Goal: Submit feedback/report problem: Submit feedback/report problem

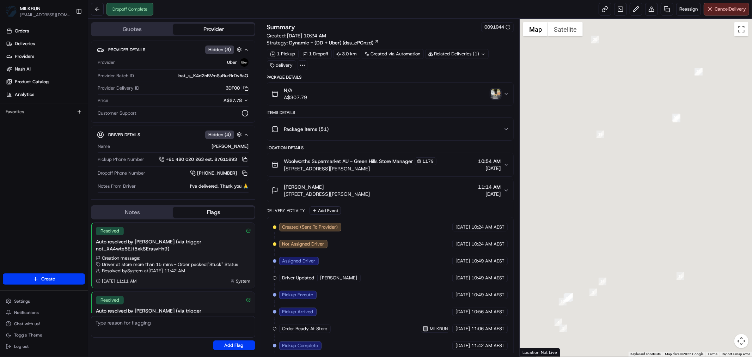
scroll to position [44, 0]
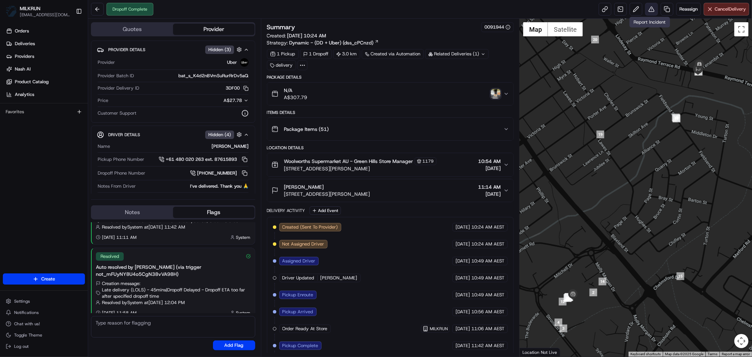
click at [648, 8] on button at bounding box center [651, 9] width 13 height 13
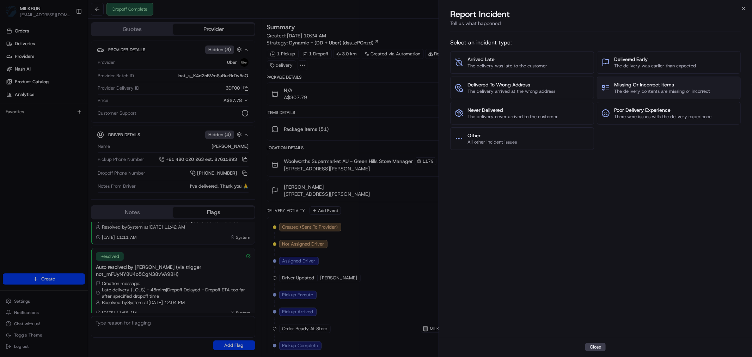
click at [629, 90] on span "The delivery contents are missing or incorrect" at bounding box center [662, 91] width 96 height 6
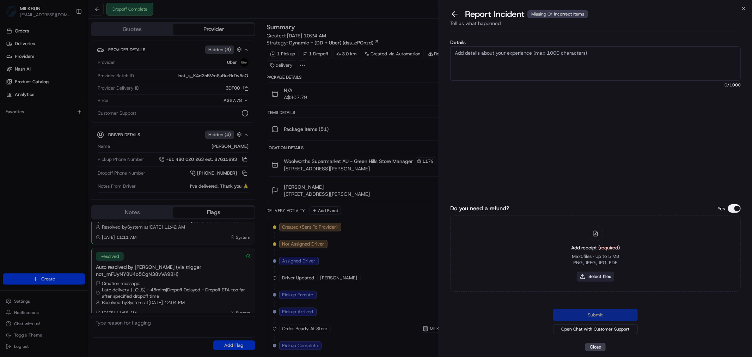
click at [591, 278] on button "Select files" at bounding box center [595, 277] width 37 height 10
type input "C:\fakepath\[PERSON_NAME].pdf"
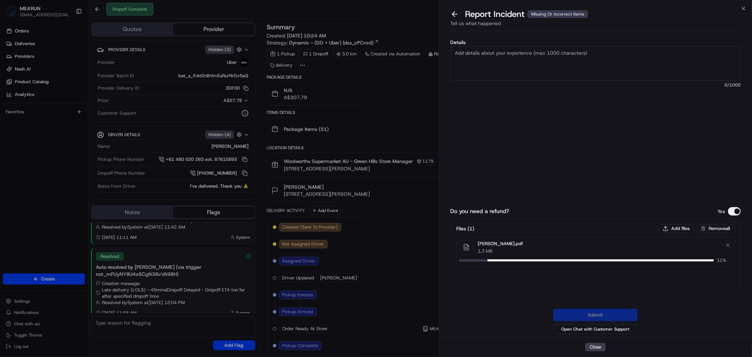
click at [504, 54] on textarea "Details" at bounding box center [595, 63] width 291 height 35
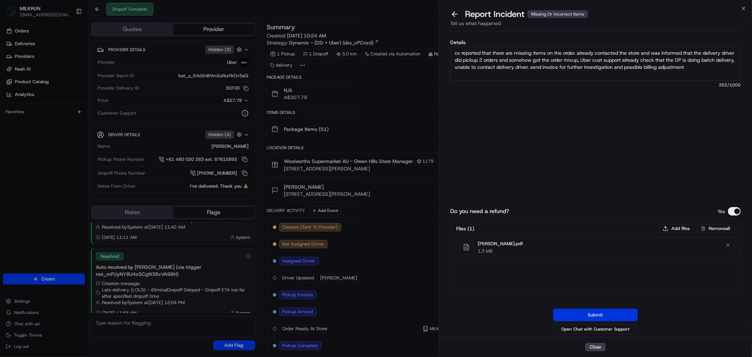
type textarea "cx reported that there are missing items on the order. already contacted the st…"
click at [605, 316] on button "Submit" at bounding box center [595, 315] width 85 height 13
